Goal: Information Seeking & Learning: Learn about a topic

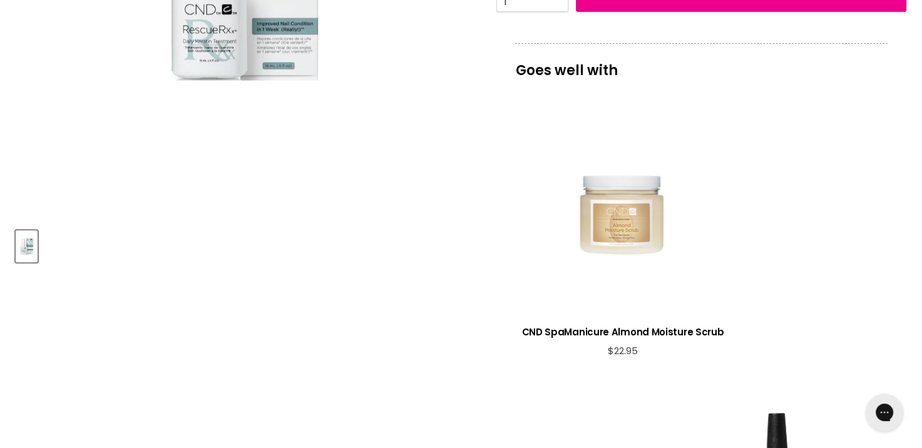
click at [566, 180] on div "View product:CND SpaManicure Almond Moisture Scrub" at bounding box center [623, 214] width 202 height 202
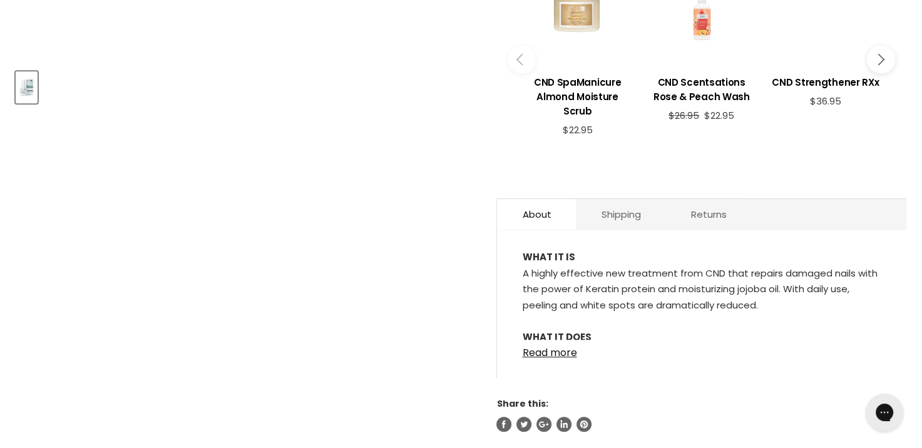
scroll to position [701, 0]
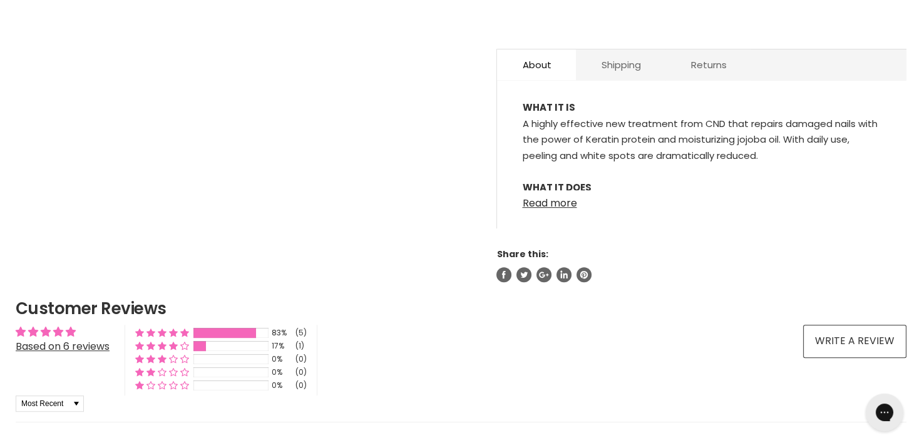
click at [545, 190] on link "Read more" at bounding box center [701, 199] width 359 height 19
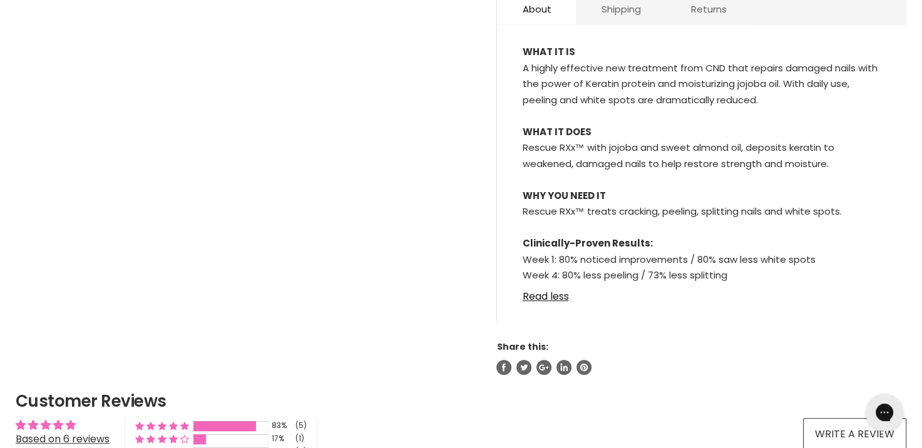
scroll to position [251, 0]
